Goal: Task Accomplishment & Management: Manage account settings

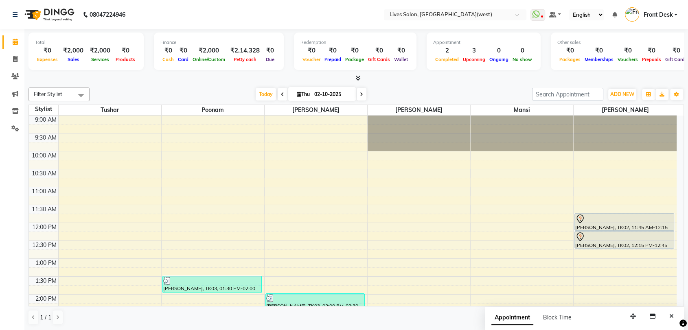
scroll to position [179, 0]
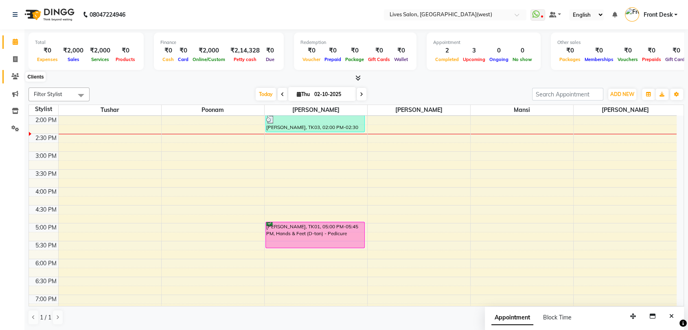
click at [12, 80] on span at bounding box center [15, 76] width 14 height 9
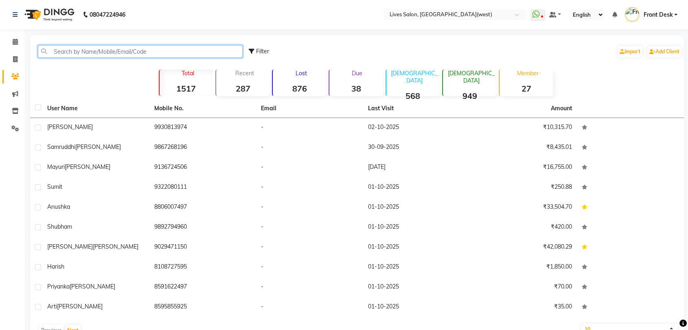
click at [61, 49] on input "text" at bounding box center [140, 51] width 205 height 13
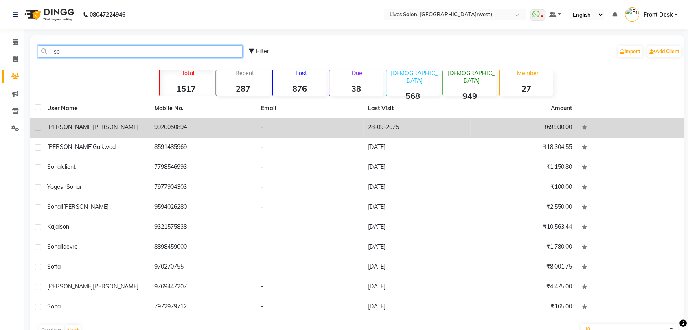
type input "so"
click at [93, 126] on span "[PERSON_NAME]" at bounding box center [116, 126] width 46 height 7
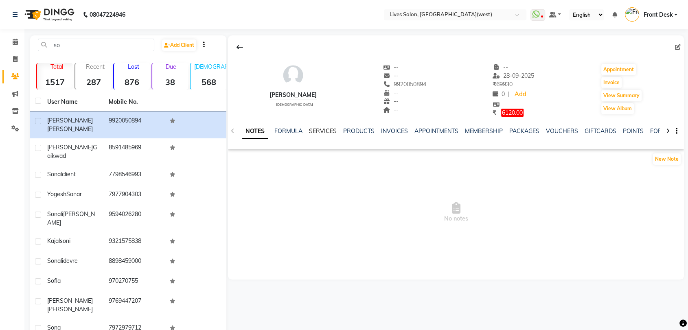
click at [320, 131] on link "SERVICES" at bounding box center [323, 130] width 28 height 7
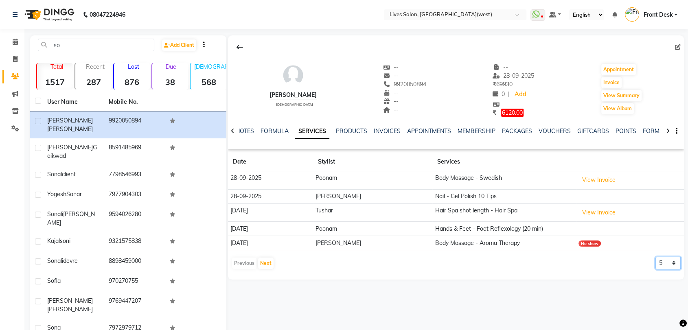
click at [661, 260] on select "5 10 50 100 500" at bounding box center [667, 263] width 25 height 13
click at [655, 257] on select "5 10 50 100 500" at bounding box center [667, 263] width 25 height 13
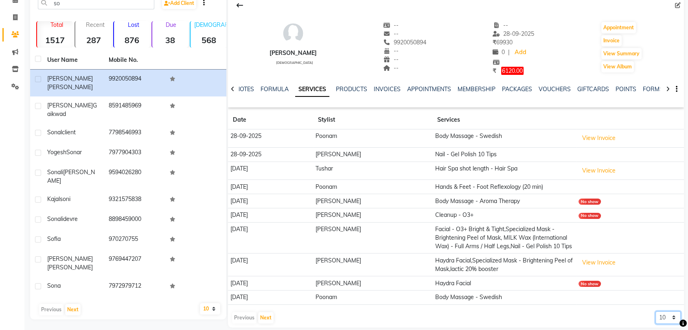
scroll to position [51, 0]
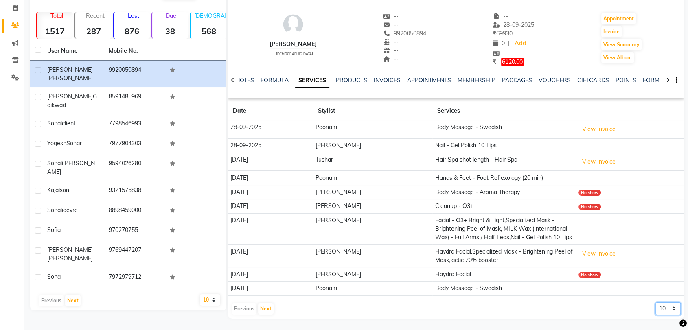
click at [667, 311] on select "5 10 50 100 500" at bounding box center [667, 308] width 25 height 13
select select "50"
click at [655, 302] on select "5 10 50 100 500" at bounding box center [667, 308] width 25 height 13
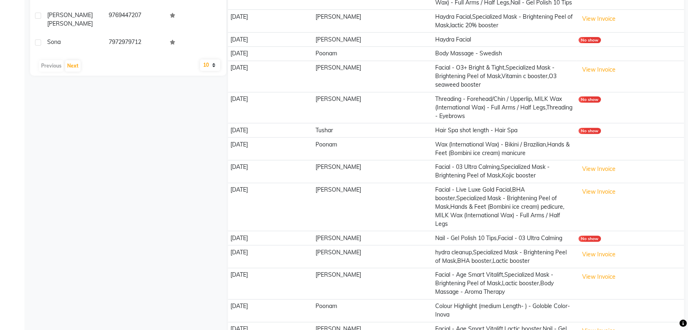
scroll to position [286, 0]
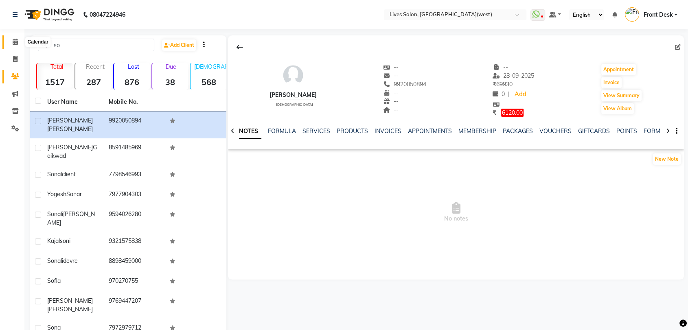
click at [14, 42] on icon at bounding box center [15, 42] width 5 height 6
